Goal: Task Accomplishment & Management: Complete application form

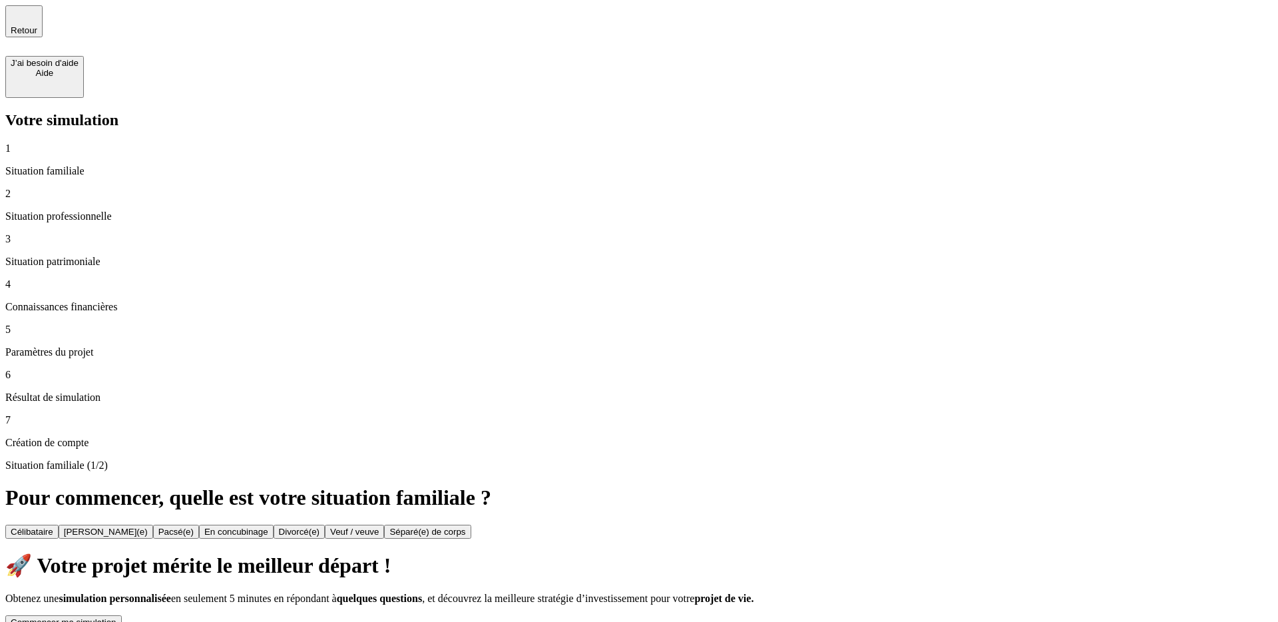
click at [122, 615] on button "Commencer ma simulation" at bounding box center [63, 622] width 116 height 14
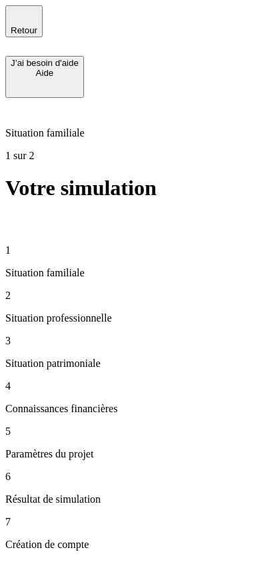
click at [168, 98] on div "Situation familiale 1 sur 2" at bounding box center [129, 130] width 249 height 64
click at [21, 215] on icon at bounding box center [13, 223] width 16 height 16
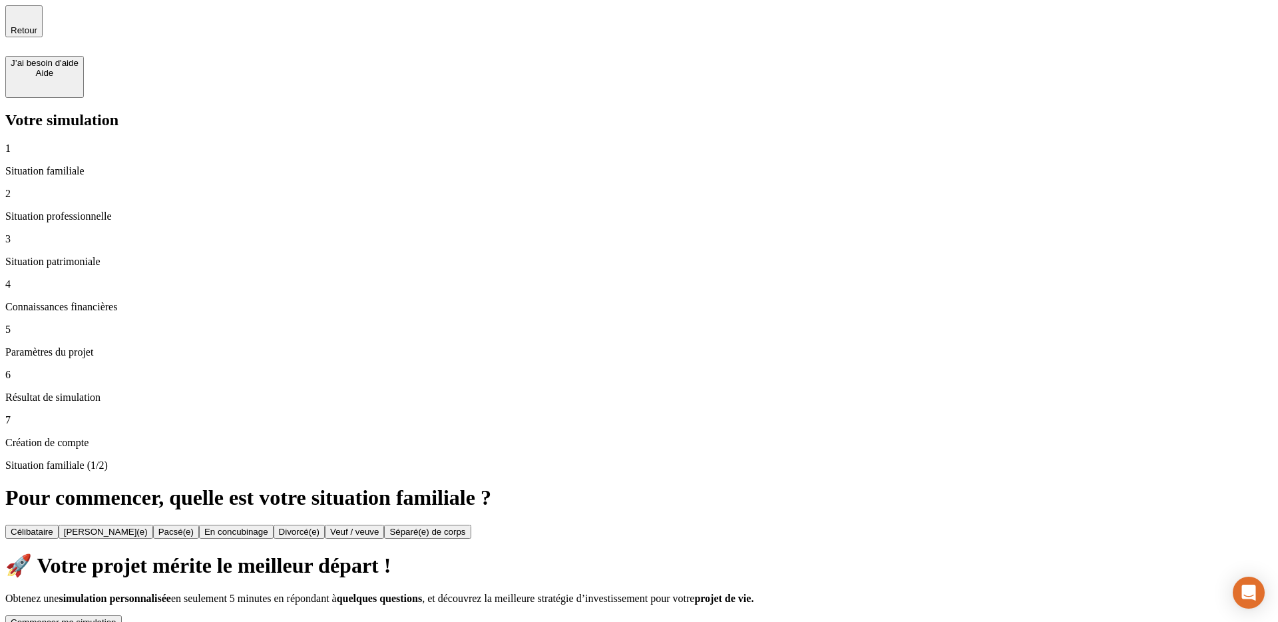
click at [122, 615] on button "Commencer ma simulation" at bounding box center [63, 622] width 116 height 14
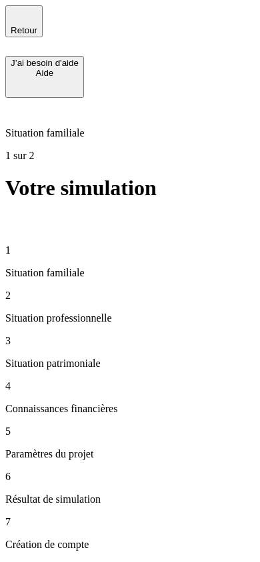
click at [132, 98] on div "Situation familiale 2 sur 2" at bounding box center [129, 130] width 249 height 64
click at [87, 290] on div "2 Situation professionnelle" at bounding box center [129, 307] width 249 height 35
click at [18, 218] on icon at bounding box center [13, 222] width 9 height 9
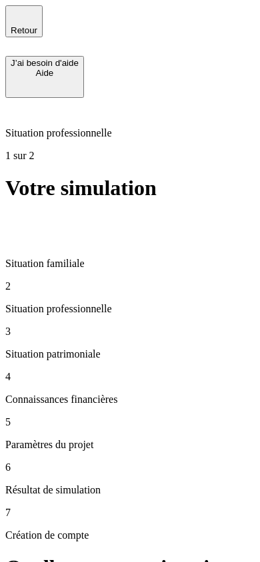
type input "100 000"
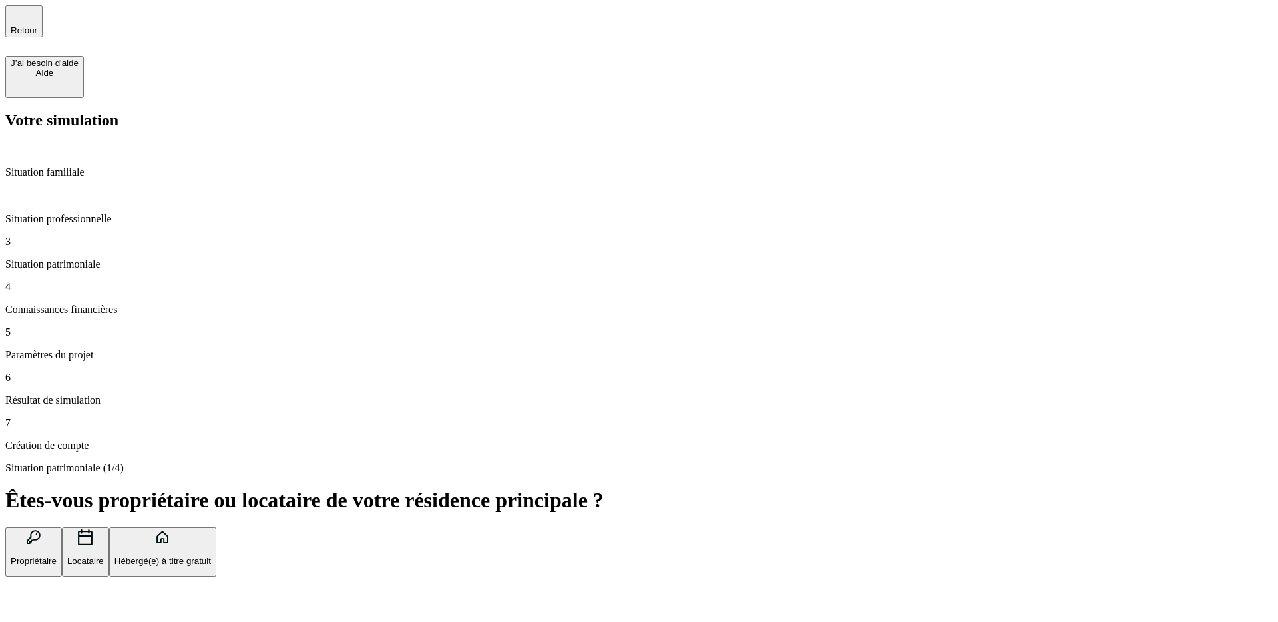
click at [62, 527] on button "Propriétaire" at bounding box center [33, 552] width 57 height 50
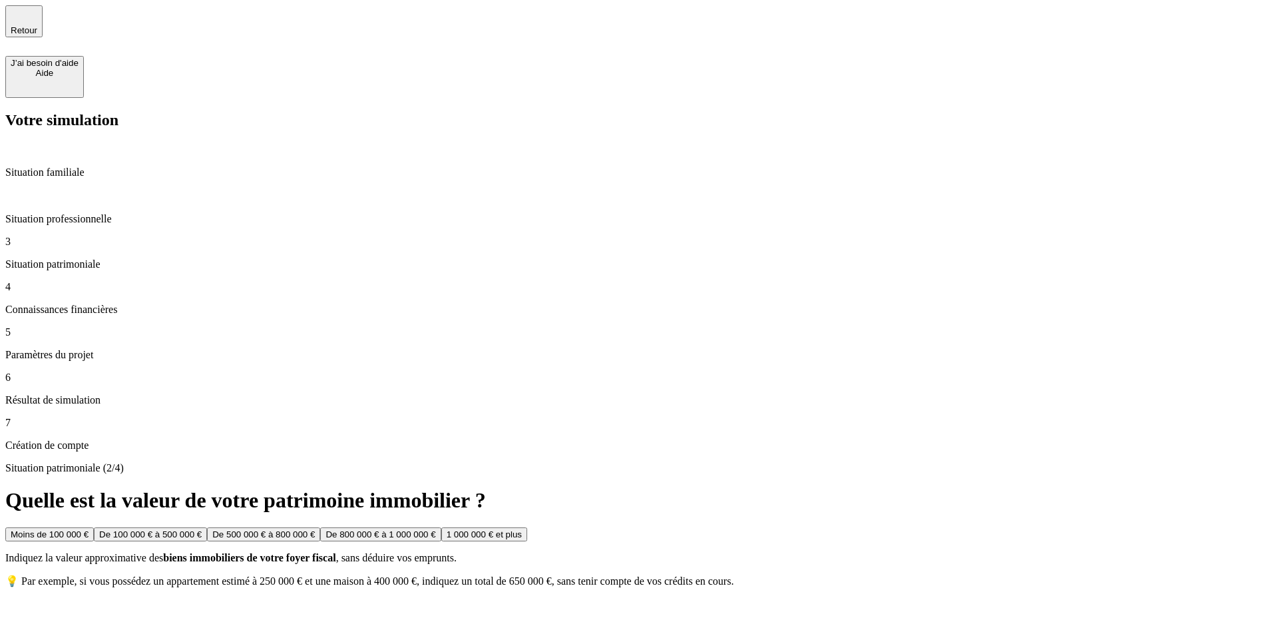
click at [94, 527] on button "Moins de 100 000 €" at bounding box center [49, 534] width 89 height 14
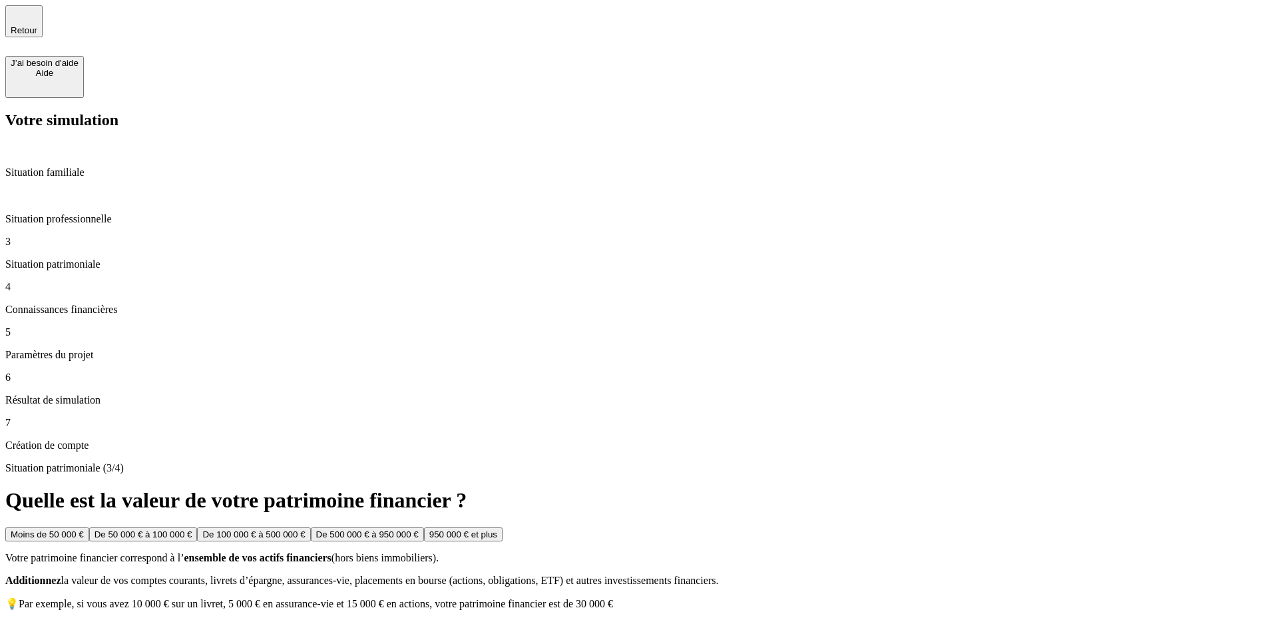
click at [89, 527] on button "Moins de 50 000 €" at bounding box center [47, 534] width 84 height 14
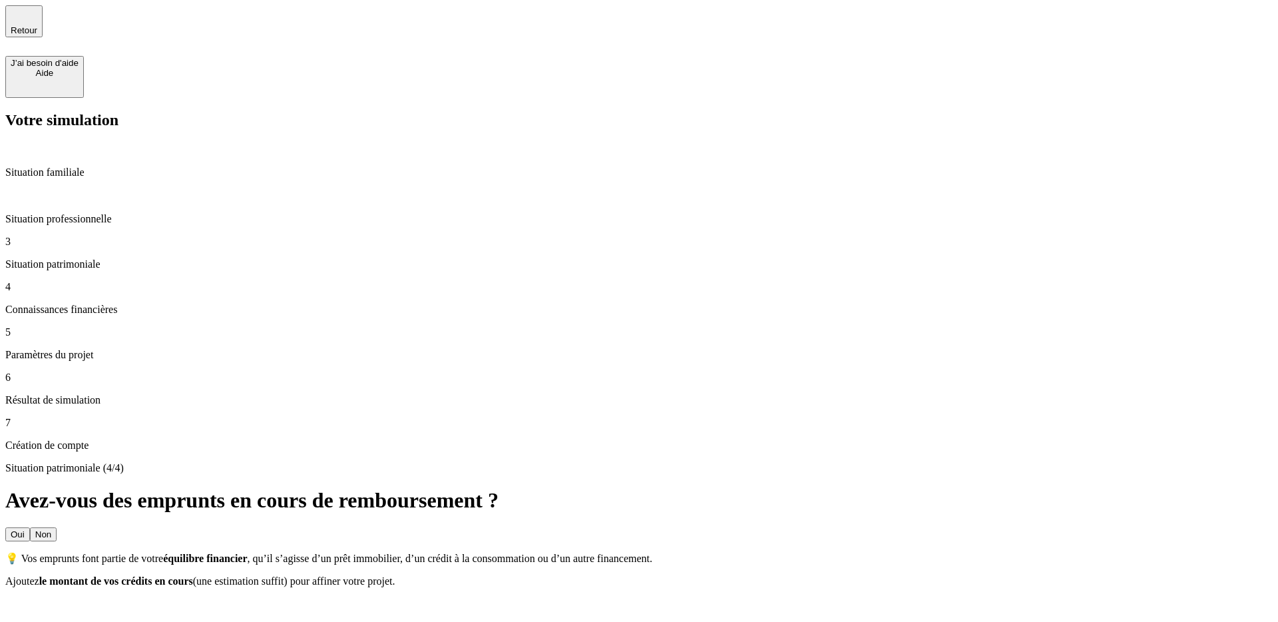
click at [57, 527] on button "Non" at bounding box center [43, 534] width 27 height 14
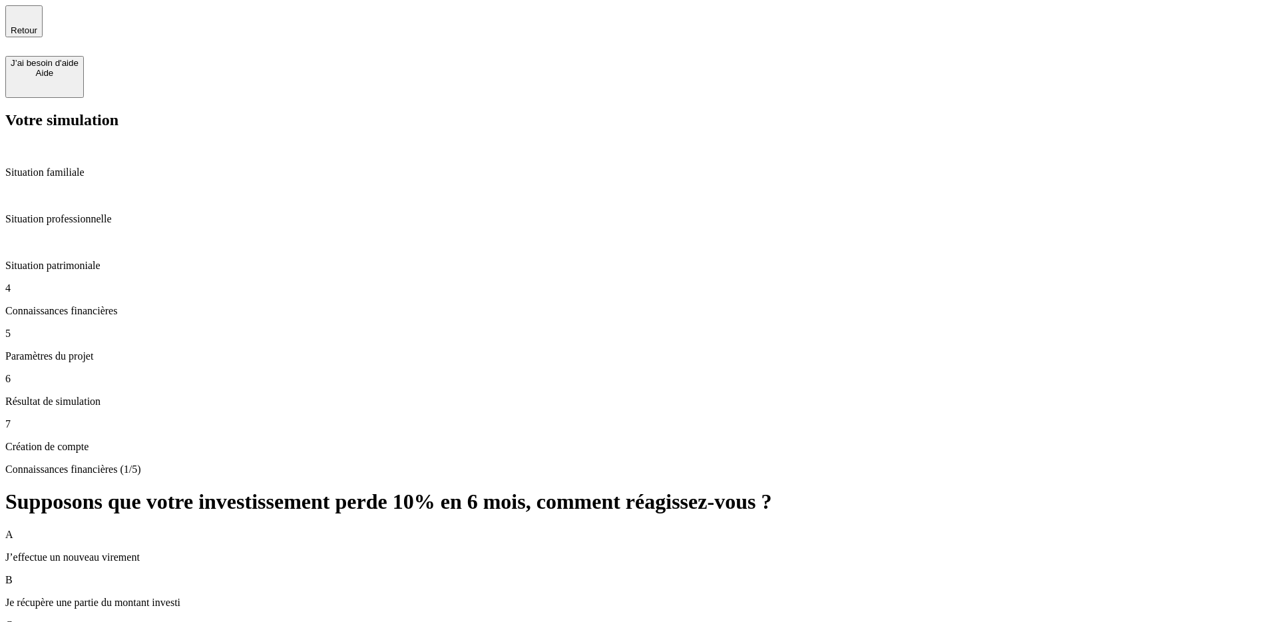
click at [706, 528] on div "A J’effectue un nouveau virement" at bounding box center [638, 545] width 1267 height 35
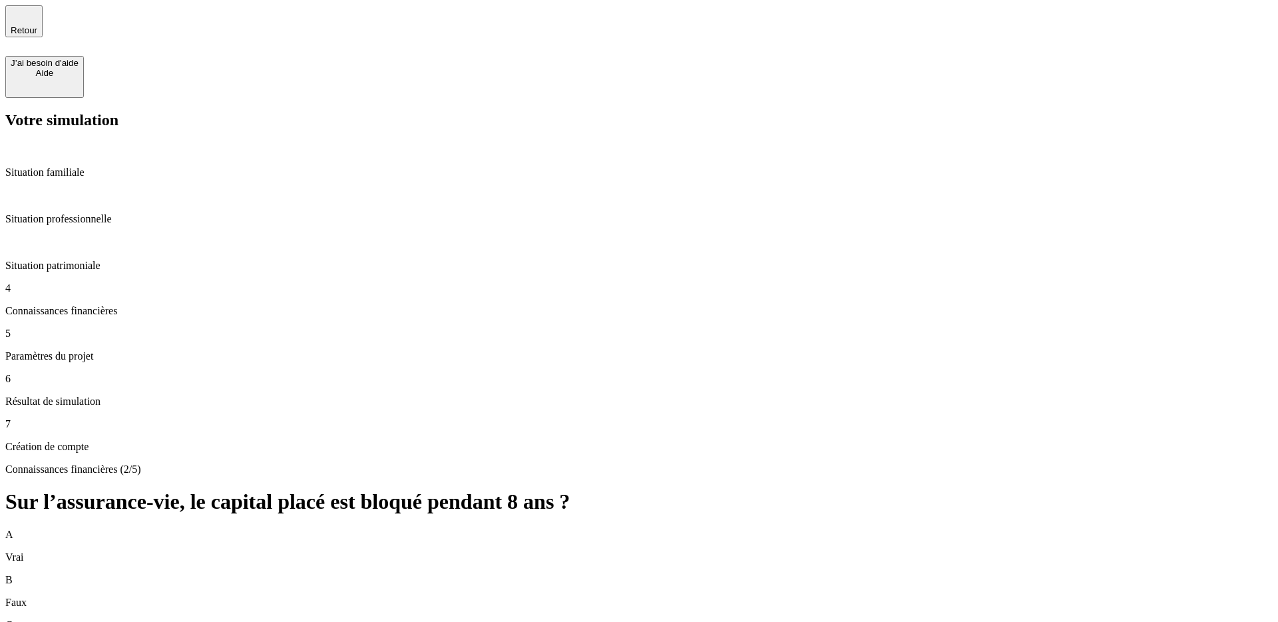
click at [819, 574] on div "B Faux" at bounding box center [638, 591] width 1267 height 35
click at [891, 574] on div "B Faux" at bounding box center [638, 591] width 1267 height 35
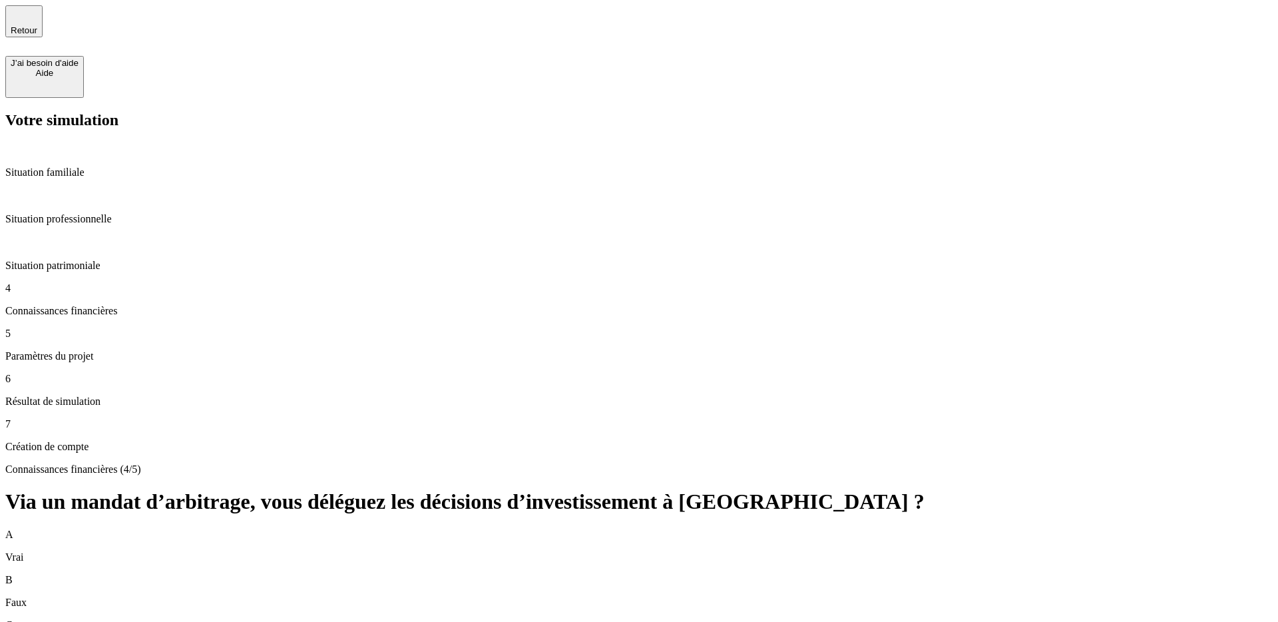
click at [799, 463] on div "Connaissances financières (4/5) Via un mandat d’arbitrage, vous déléguez les dé…" at bounding box center [638, 558] width 1267 height 190
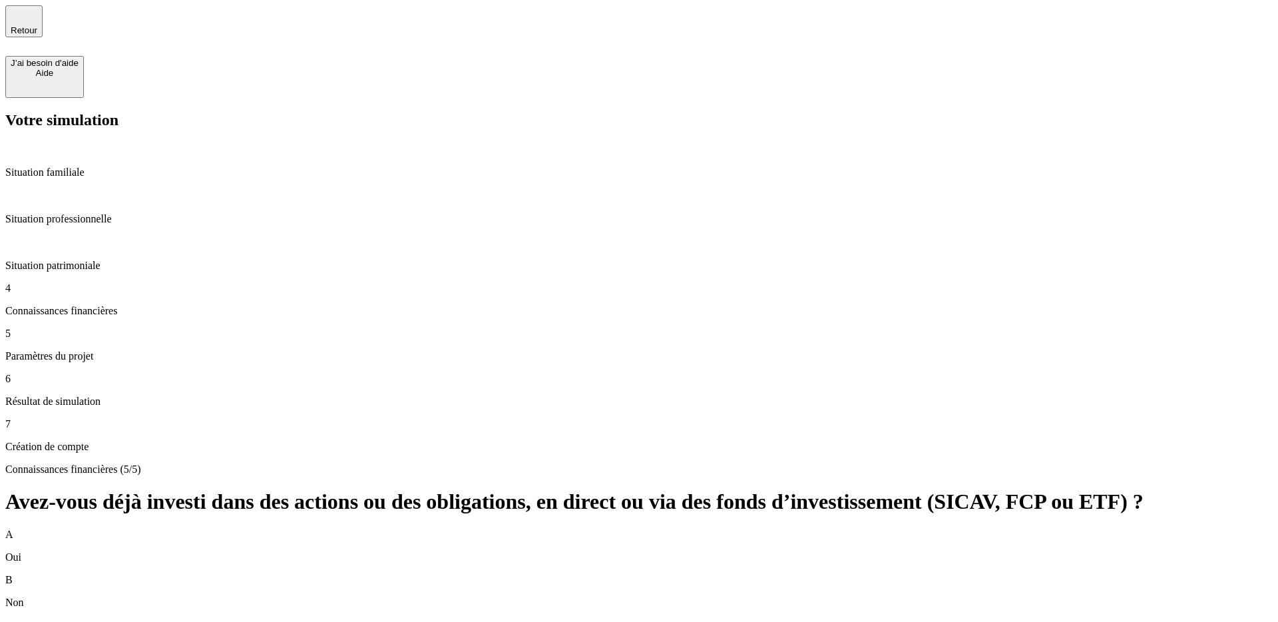
click at [732, 574] on div "B Non" at bounding box center [638, 591] width 1267 height 35
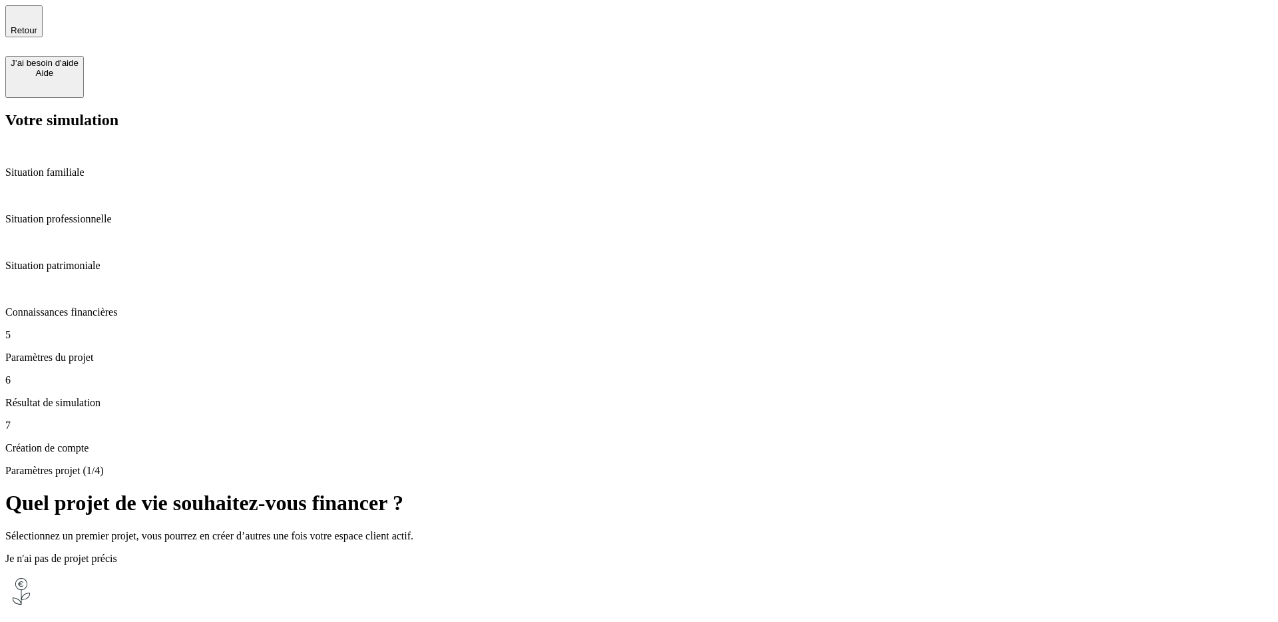
click at [775, 575] on div "Faire fructifier mon épargne Juste un horizon et c'est pas plus mal !" at bounding box center [638, 629] width 1267 height 109
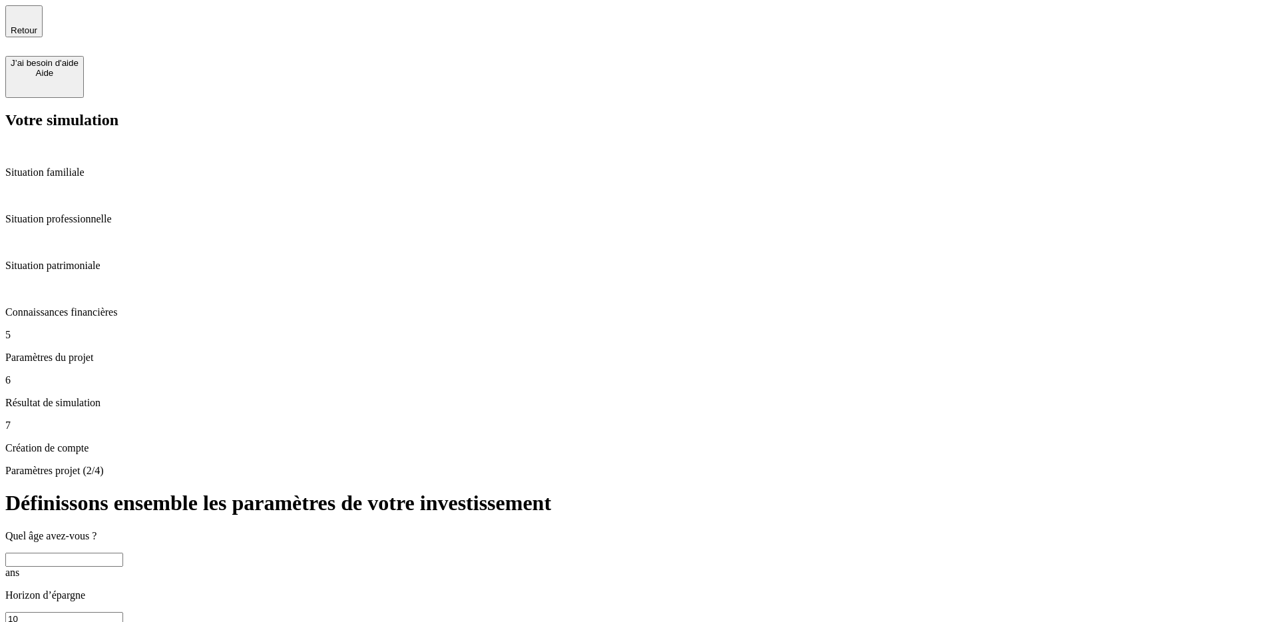
click at [123, 552] on input "text" at bounding box center [64, 559] width 118 height 14
type input "55"
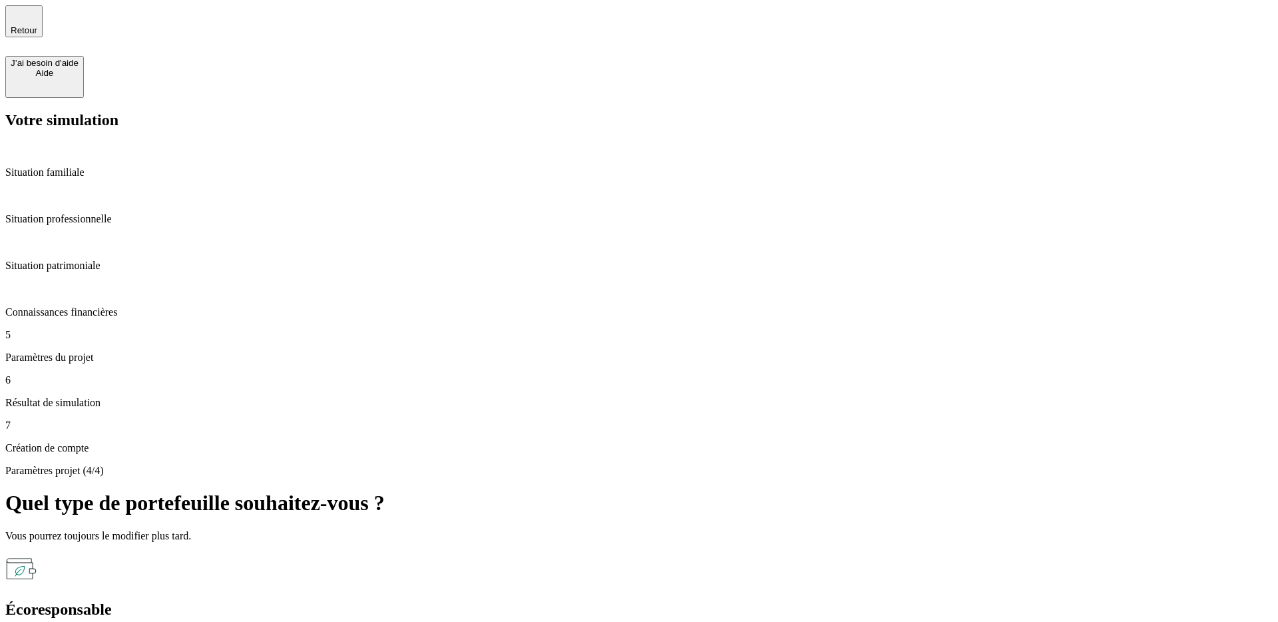
click at [682, 552] on div "Écoresponsable en support immobilier Investissez dans des fonds qui prennent en…" at bounding box center [638, 609] width 1267 height 114
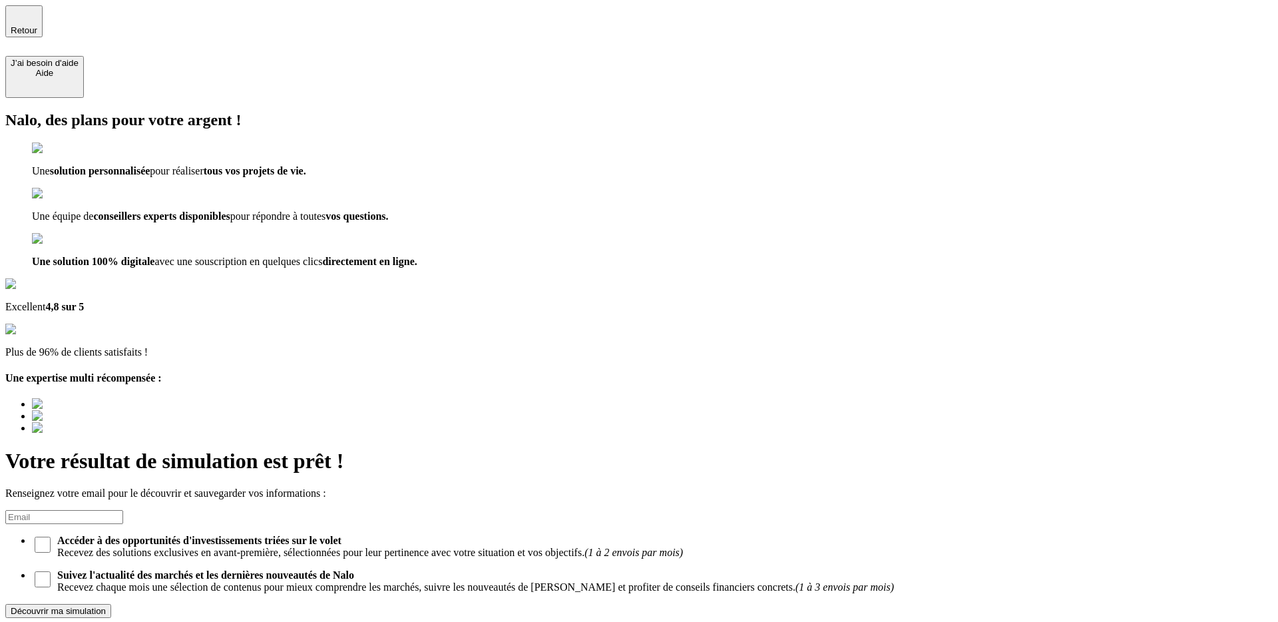
click at [35, 23] on div "Retour" at bounding box center [24, 21] width 27 height 28
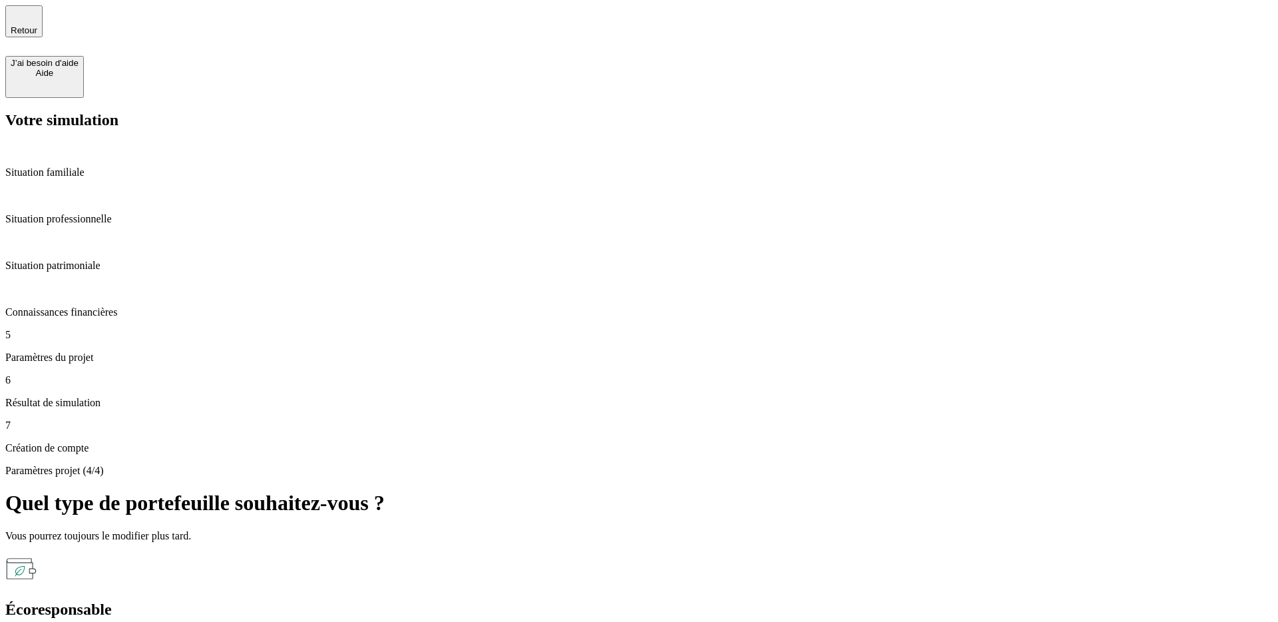
click at [35, 23] on div "Retour" at bounding box center [24, 21] width 27 height 28
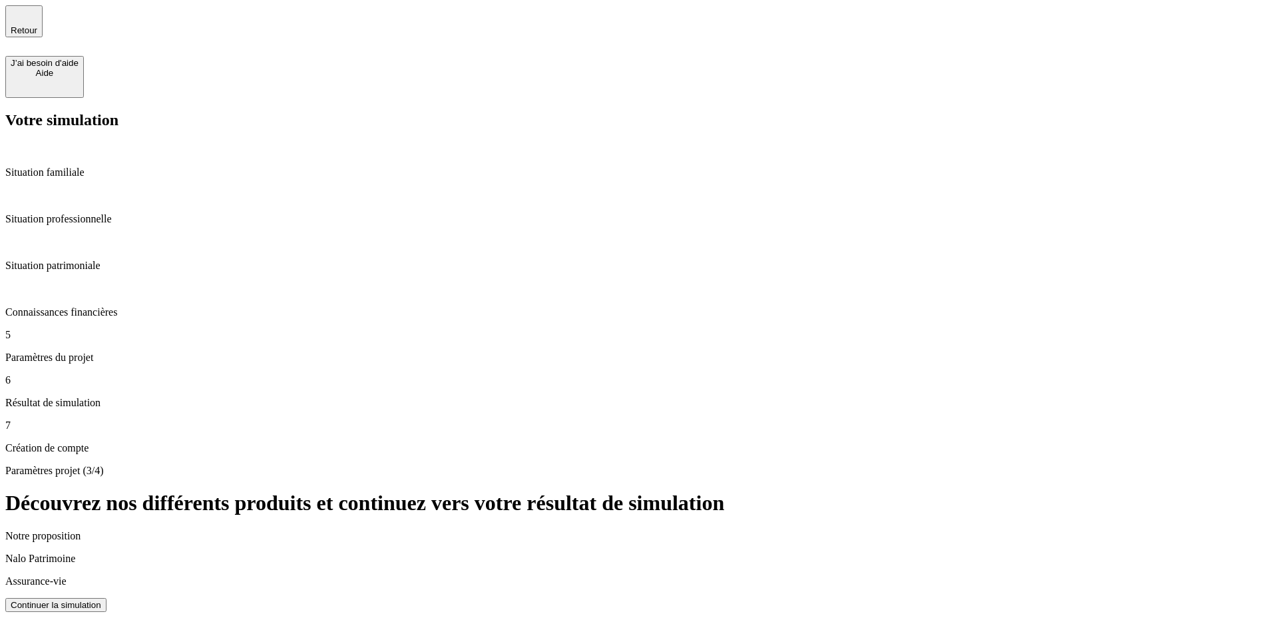
click at [101, 600] on div "Continuer la simulation" at bounding box center [56, 605] width 91 height 10
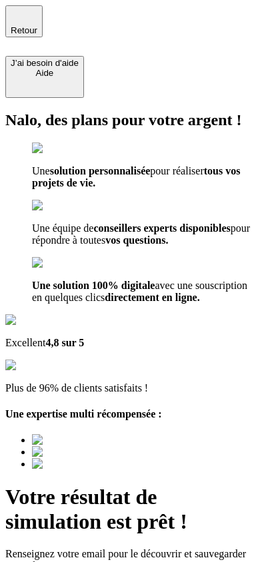
click at [19, 16] on icon "button" at bounding box center [23, 15] width 9 height 9
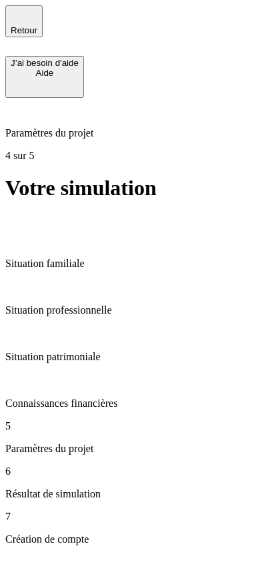
click at [19, 16] on icon "button" at bounding box center [23, 15] width 9 height 9
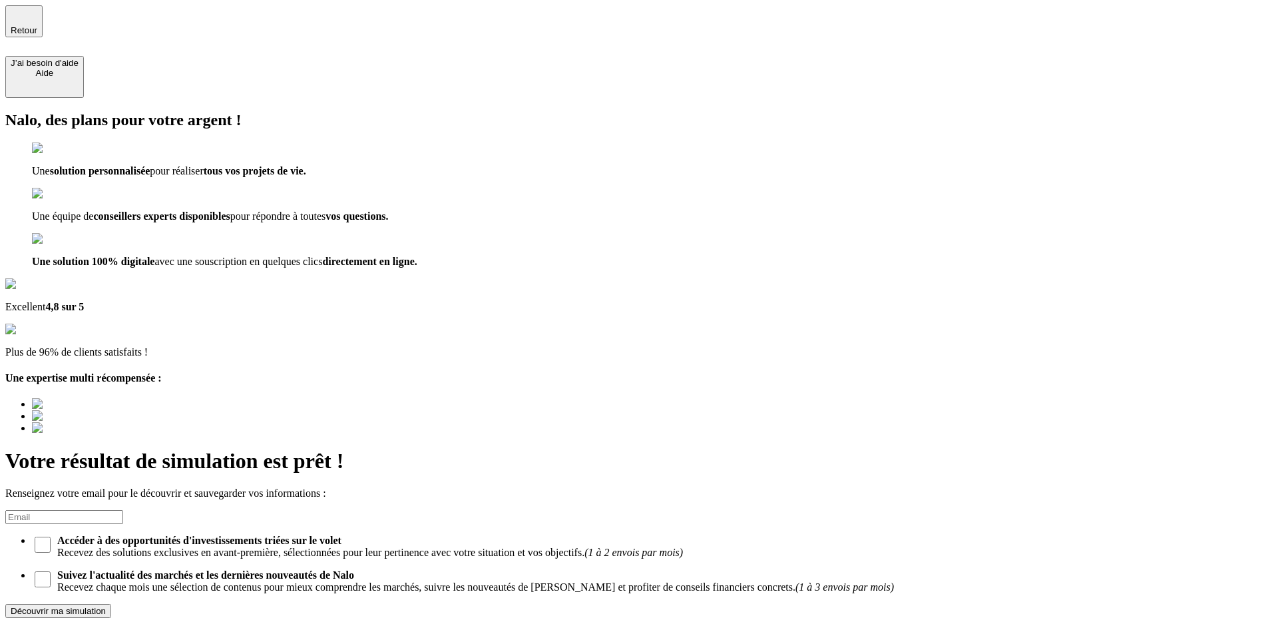
click at [123, 510] on input at bounding box center [64, 517] width 118 height 14
type input "testdelphine@hotmail.fr"
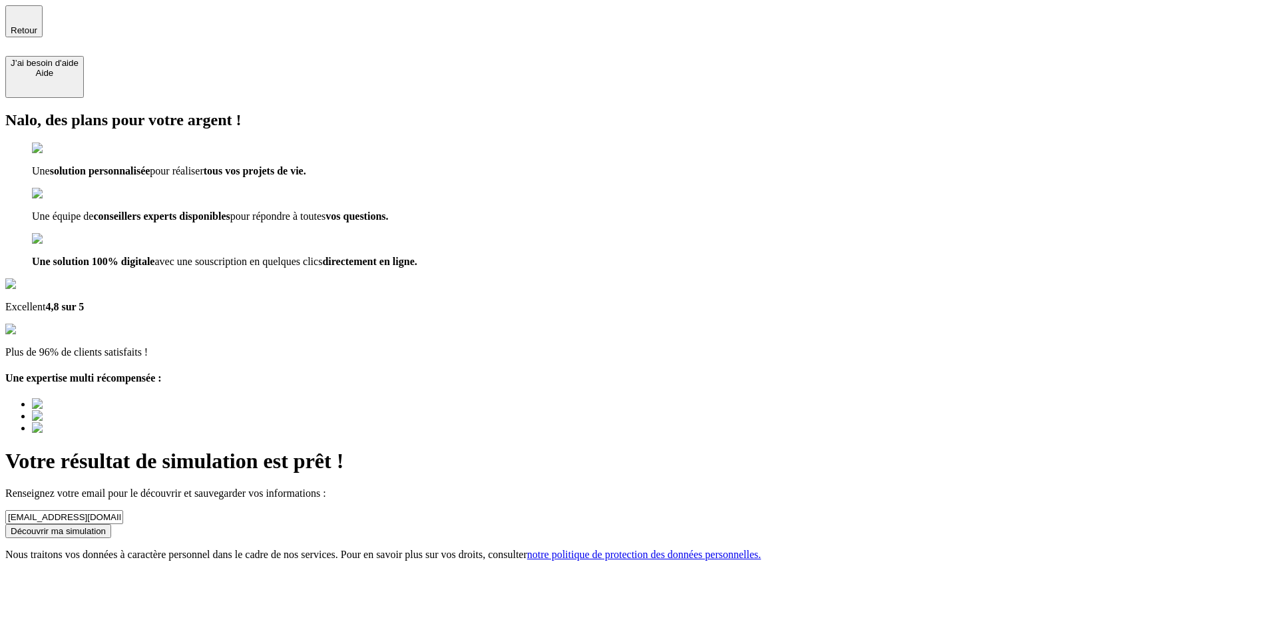
click at [106, 526] on div "Découvrir ma simulation" at bounding box center [58, 531] width 95 height 10
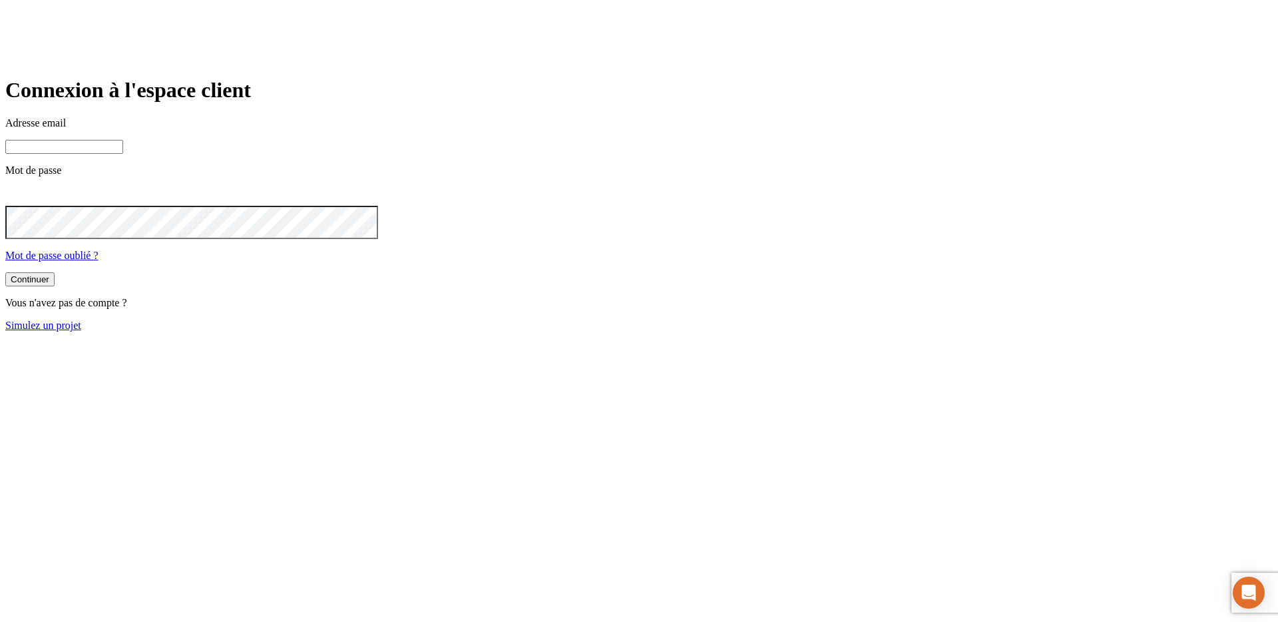
click at [123, 154] on input at bounding box center [64, 147] width 118 height 14
paste input "james.bond+7422@nalo.fr"
type input "james.bond+7422@nalo.fr"
click at [55, 288] on button "Continuer" at bounding box center [29, 281] width 49 height 14
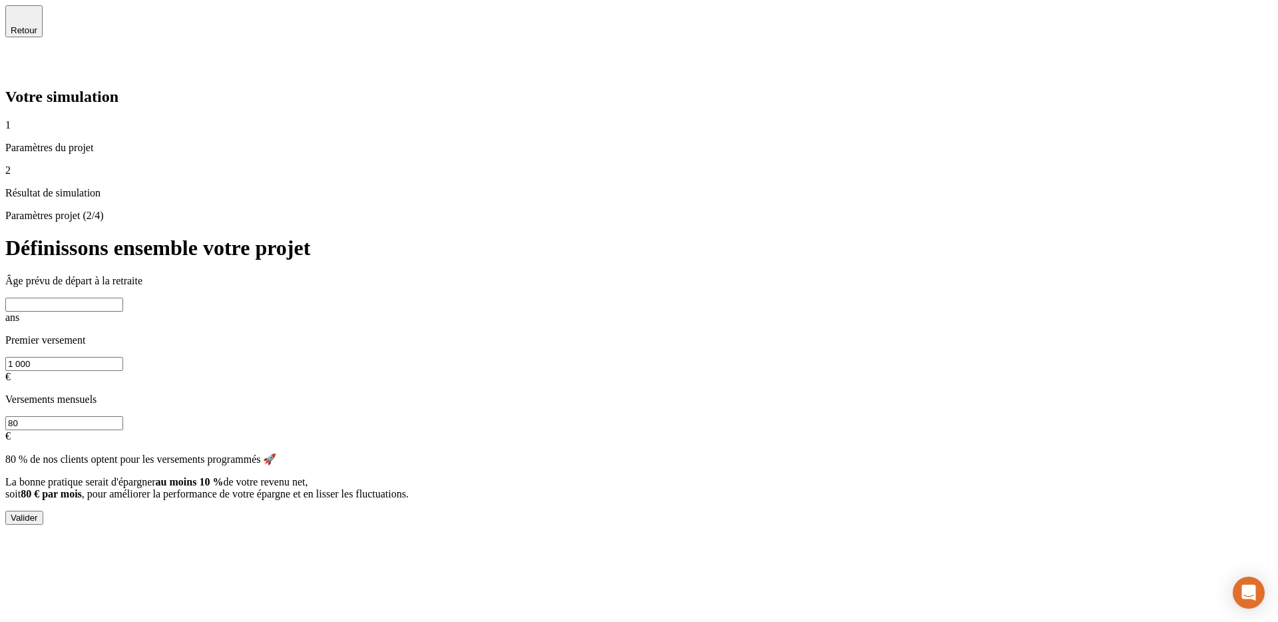
click at [123, 298] on input "text" at bounding box center [64, 305] width 118 height 14
type input "80"
click at [43, 511] on button "Valider" at bounding box center [24, 518] width 38 height 14
click at [38, 513] on div "Valider" at bounding box center [24, 518] width 27 height 10
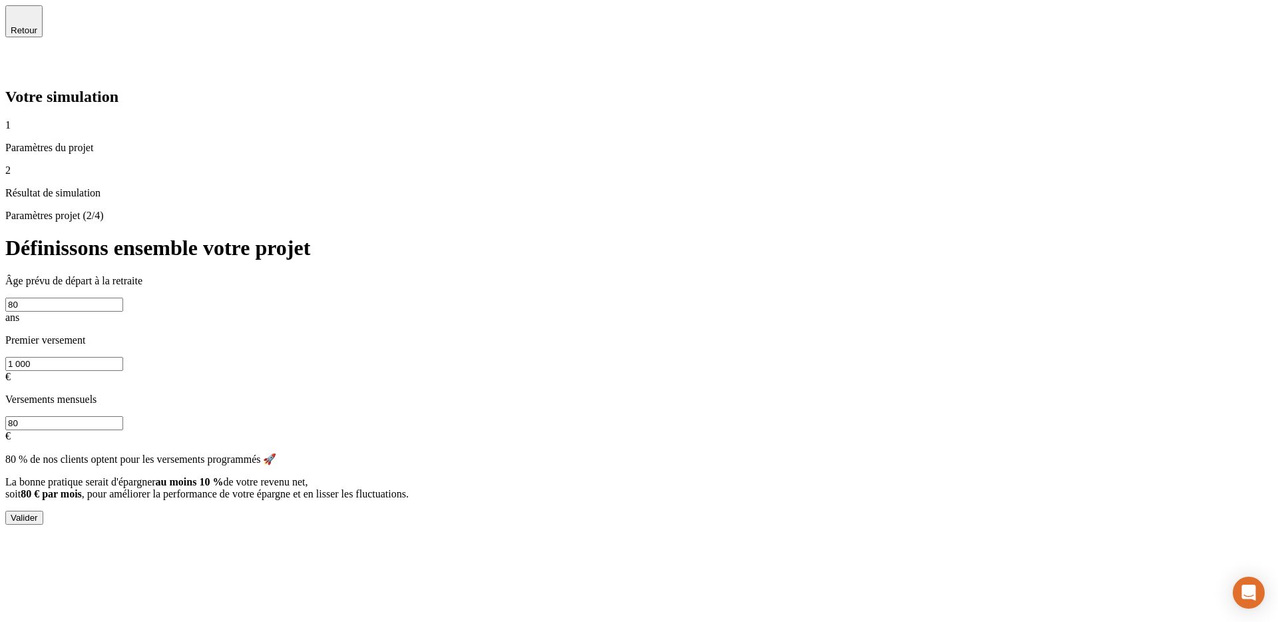
click at [38, 513] on div "Valider" at bounding box center [24, 518] width 27 height 10
click at [37, 29] on span "Retour" at bounding box center [24, 30] width 27 height 10
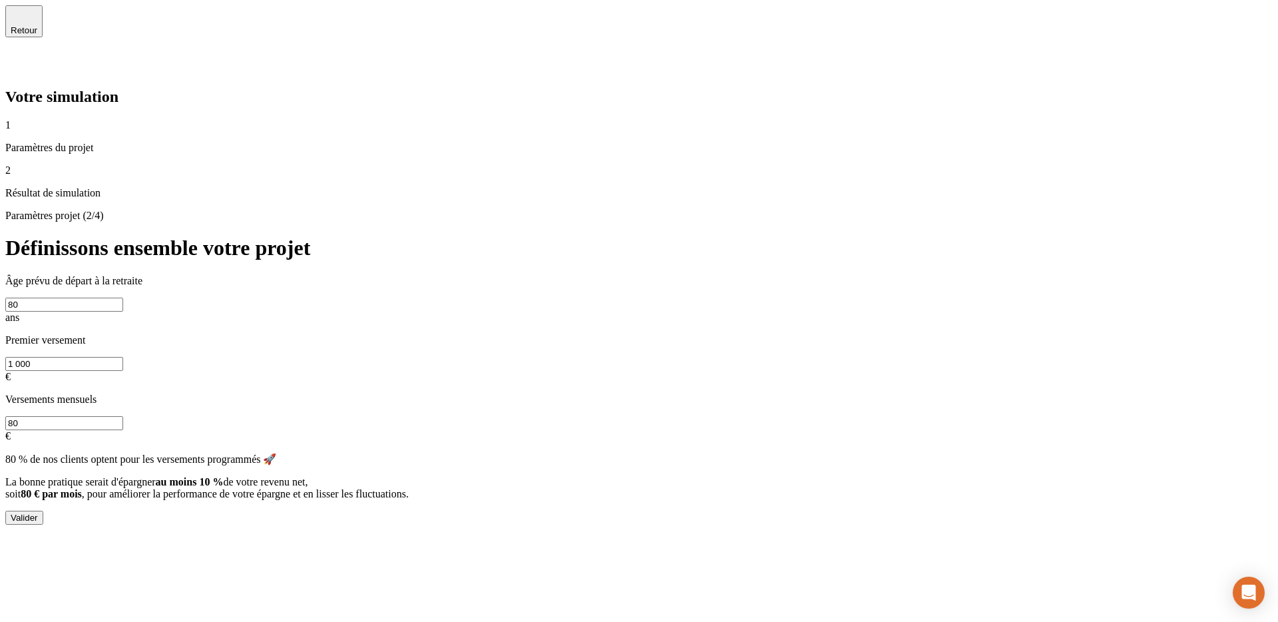
click at [37, 27] on span "Retour" at bounding box center [24, 30] width 27 height 10
click at [37, 28] on span "Retour" at bounding box center [24, 30] width 27 height 10
click at [658, 23] on div "Retour" at bounding box center [638, 30] width 1267 height 51
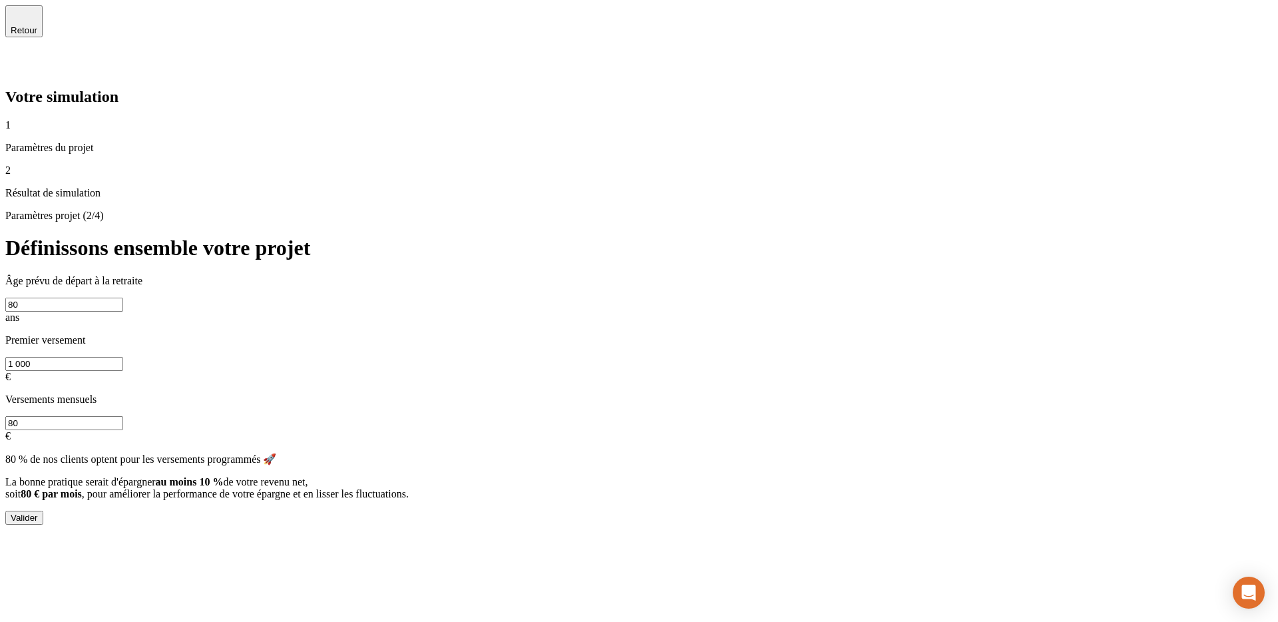
click at [658, 23] on div "Retour" at bounding box center [638, 30] width 1267 height 51
